Goal: Communication & Community: Share content

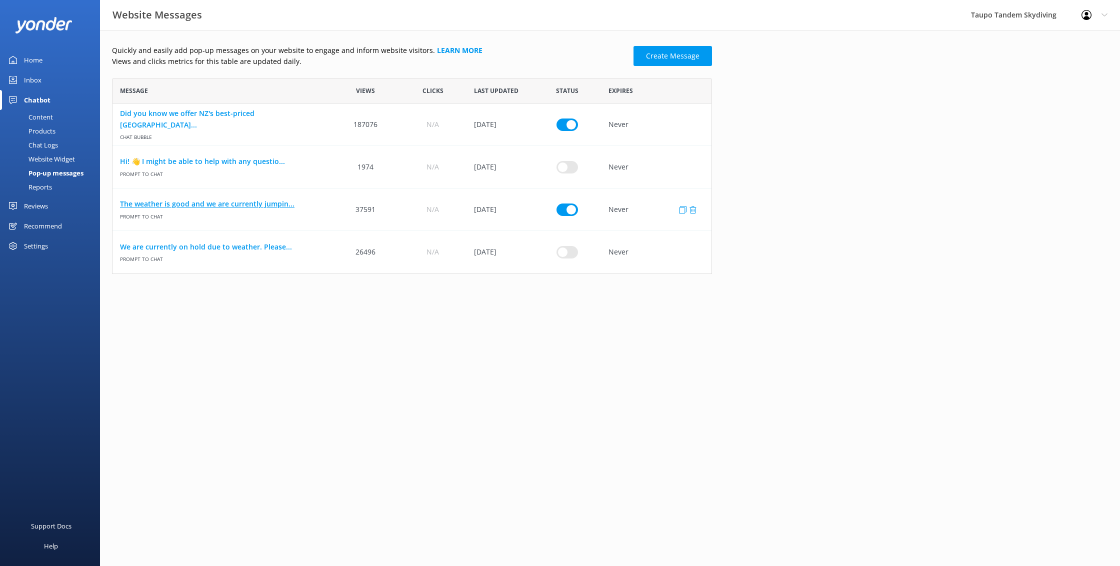
scroll to position [195, 600]
click at [215, 207] on link "The weather is good and we are currently jumpin..." at bounding box center [222, 203] width 204 height 11
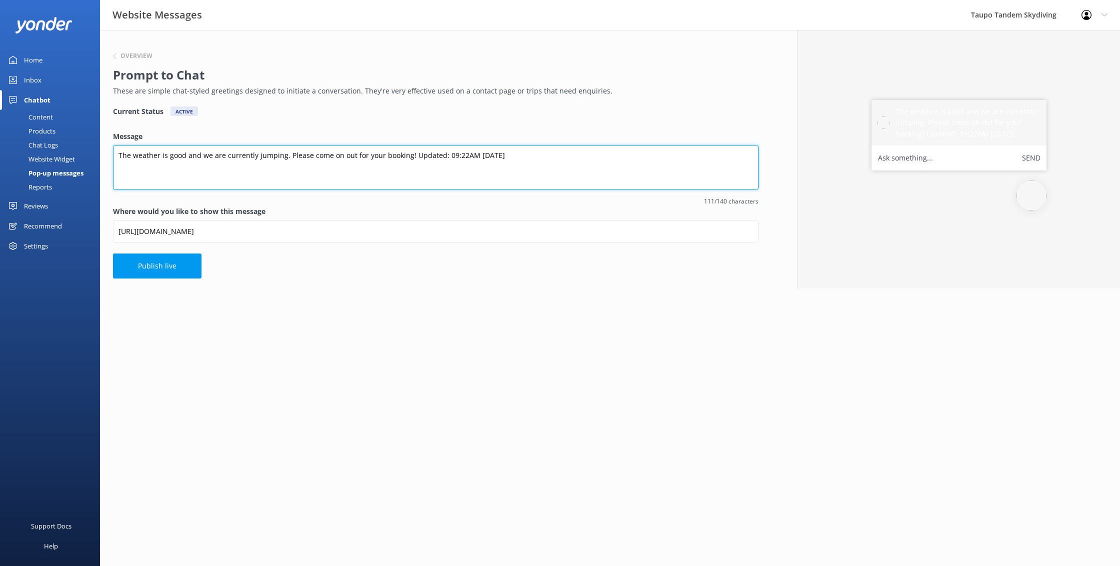
drag, startPoint x: 457, startPoint y: 156, endPoint x: 464, endPoint y: 155, distance: 7.5
click at [457, 156] on textarea "The weather is good and we are currently jumping. Please come on out for your b…" at bounding box center [435, 167] width 645 height 45
type textarea "The weather is good and we are currently jumping. Please come on out for your b…"
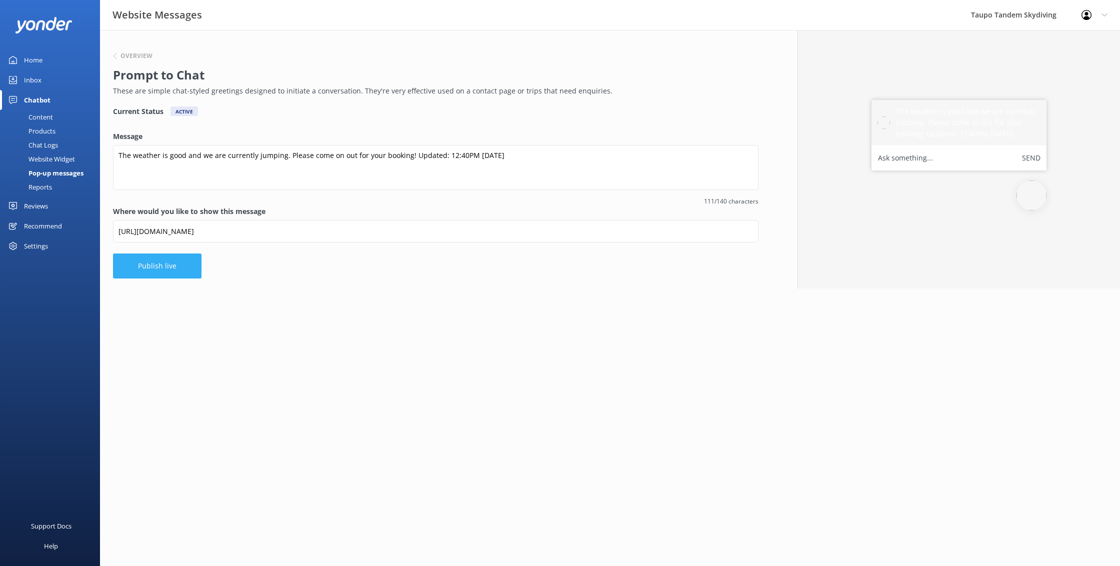
click at [184, 264] on button "Publish live" at bounding box center [157, 265] width 88 height 25
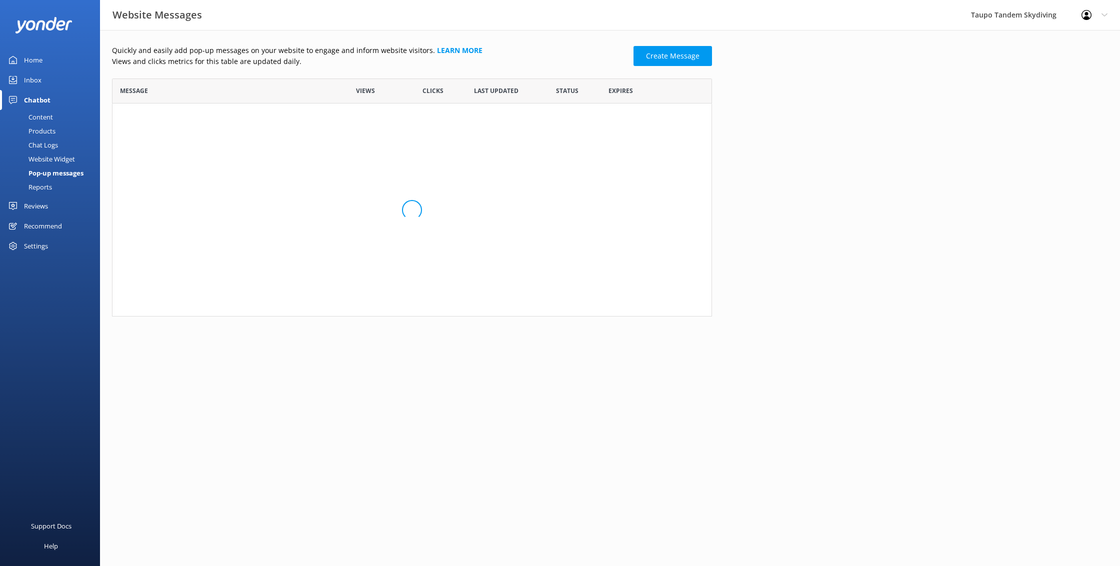
scroll to position [195, 600]
